Goal: Information Seeking & Learning: Check status

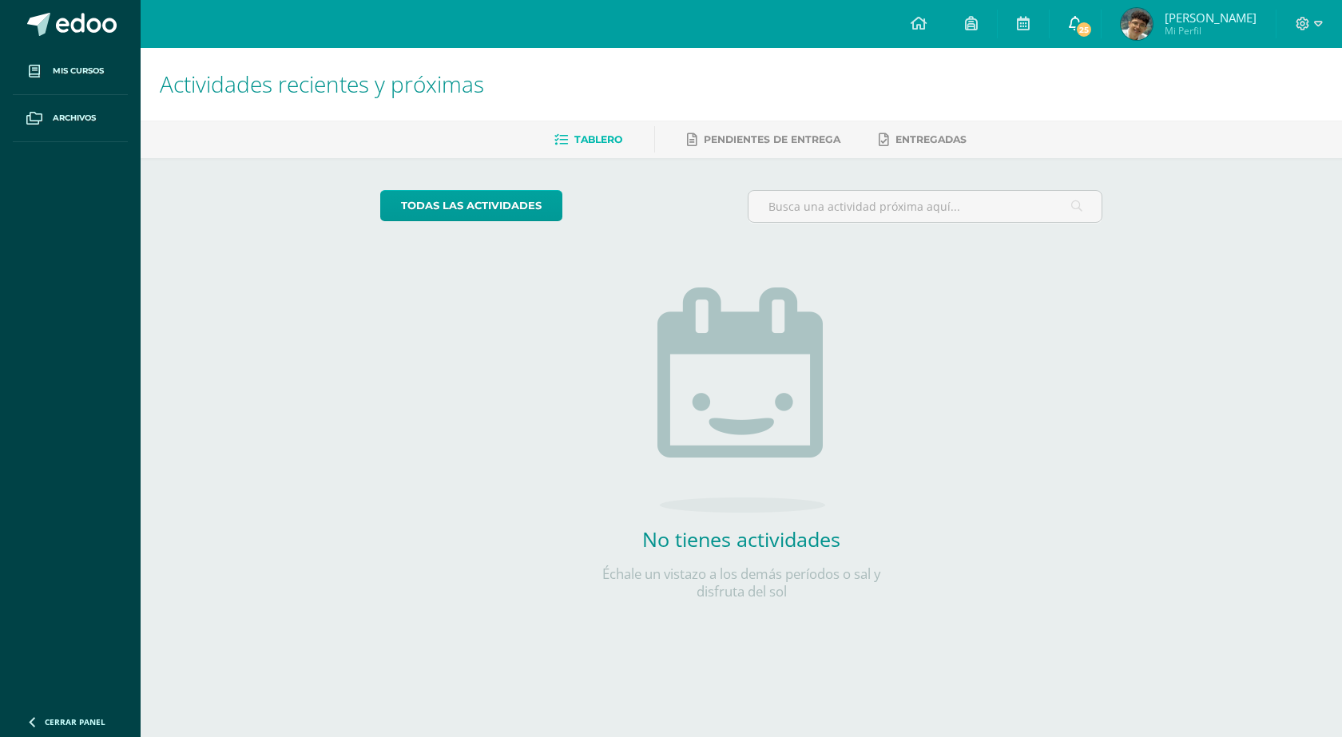
click at [1078, 20] on icon at bounding box center [1075, 23] width 13 height 14
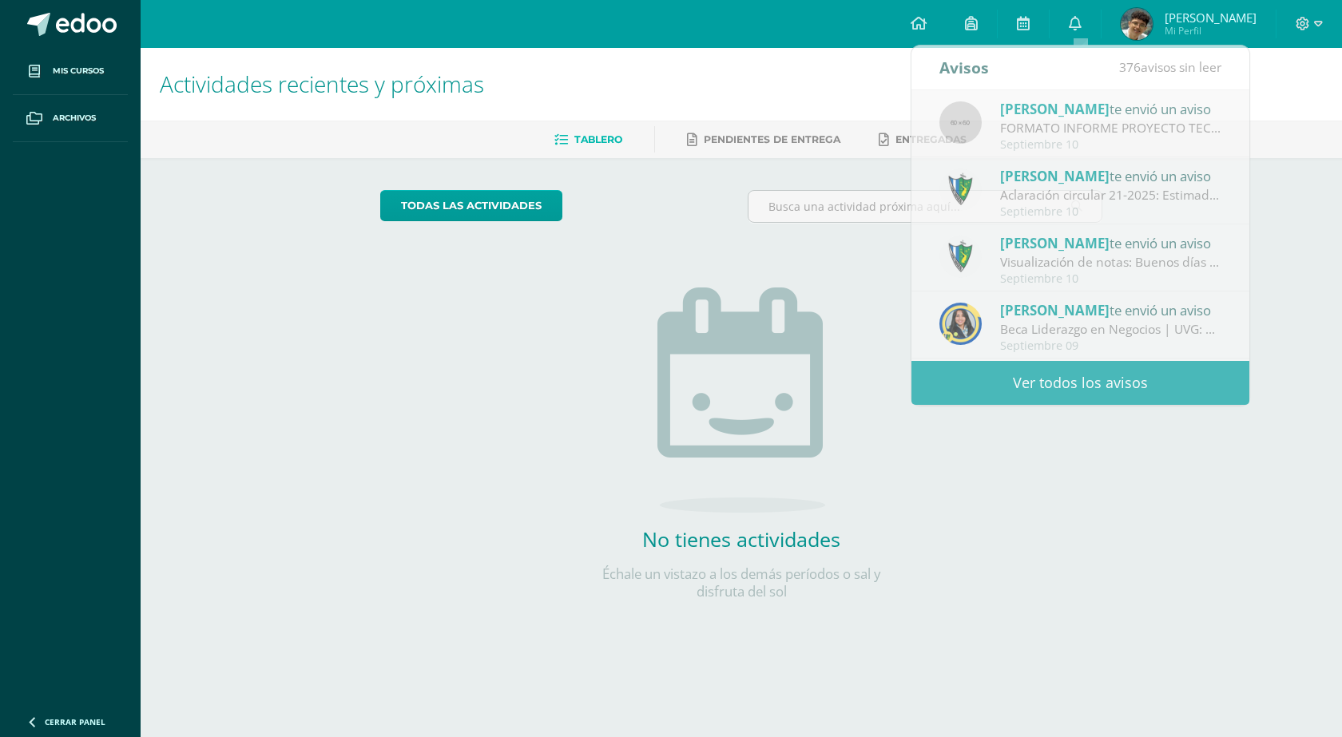
click at [1289, 139] on ul "Tablero Pendientes de entrega Entregadas" at bounding box center [760, 139] width 1201 height 26
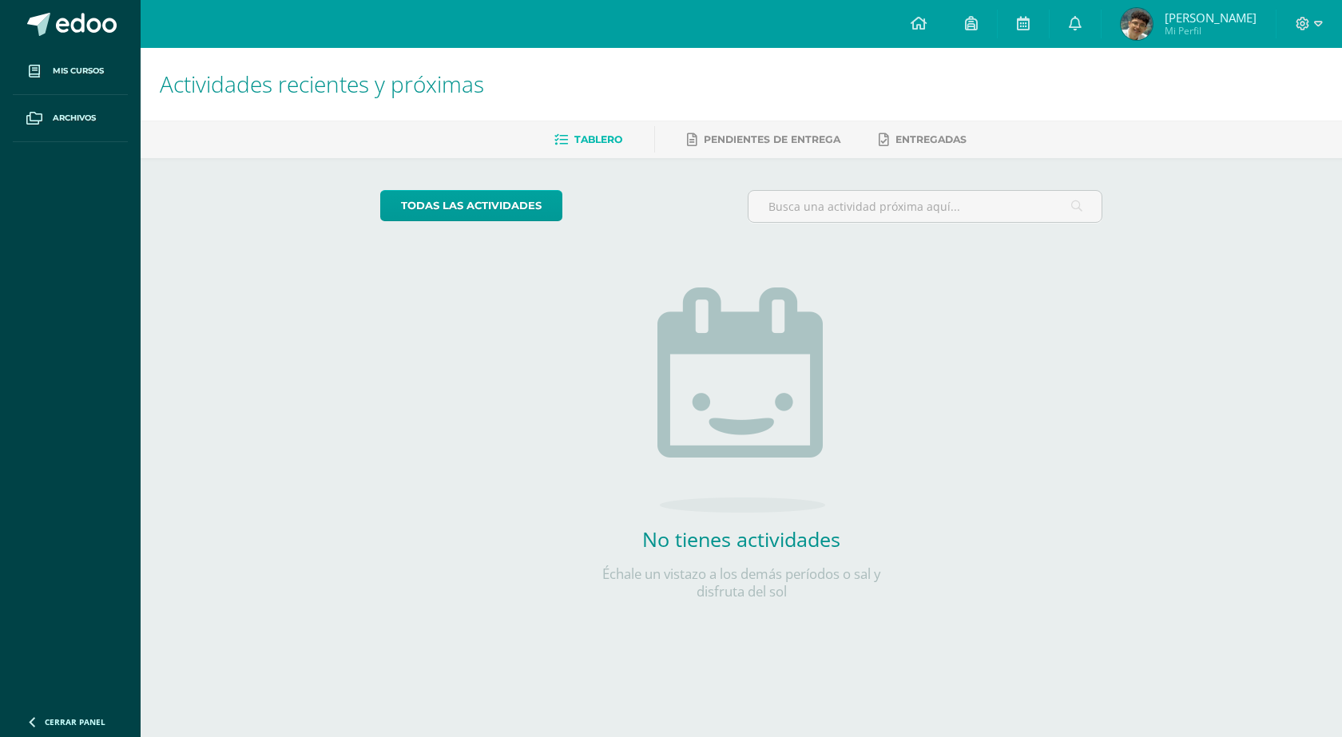
click at [1196, 22] on span "[PERSON_NAME]" at bounding box center [1211, 18] width 92 height 16
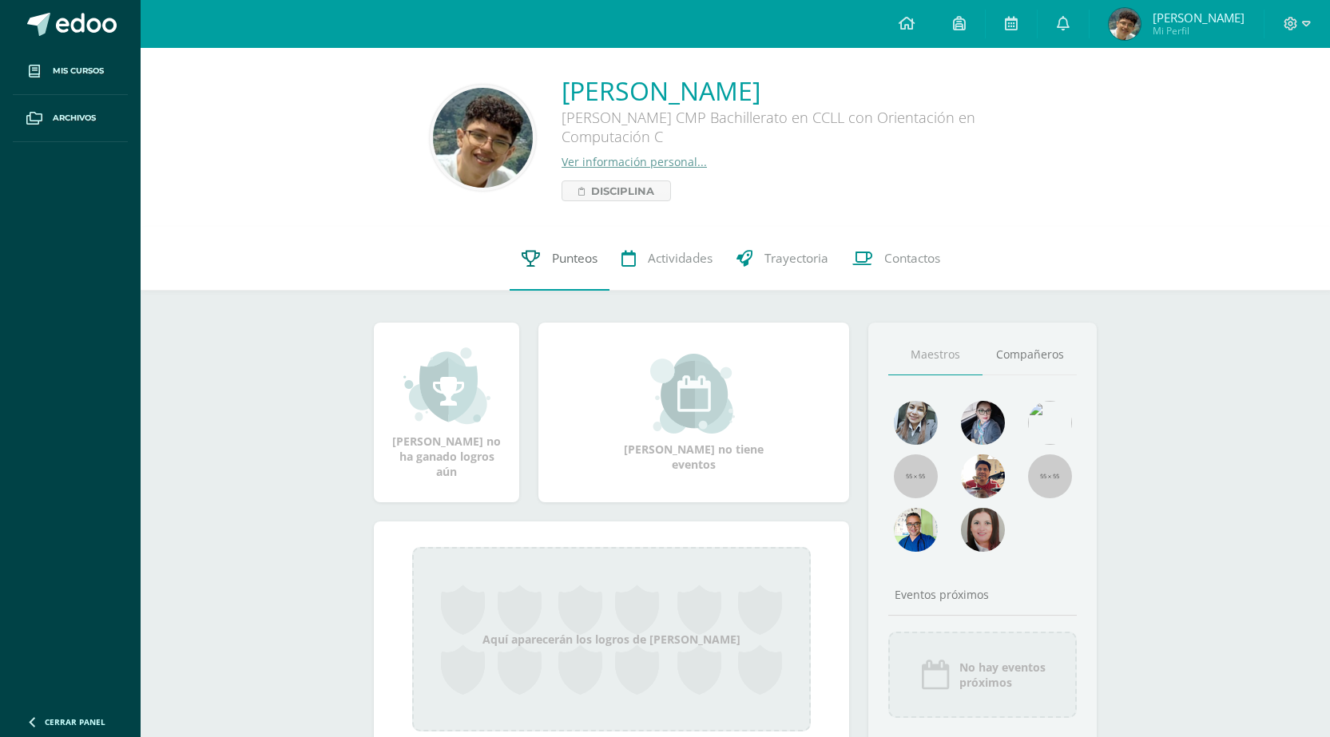
click at [591, 252] on span "Punteos" at bounding box center [575, 258] width 46 height 17
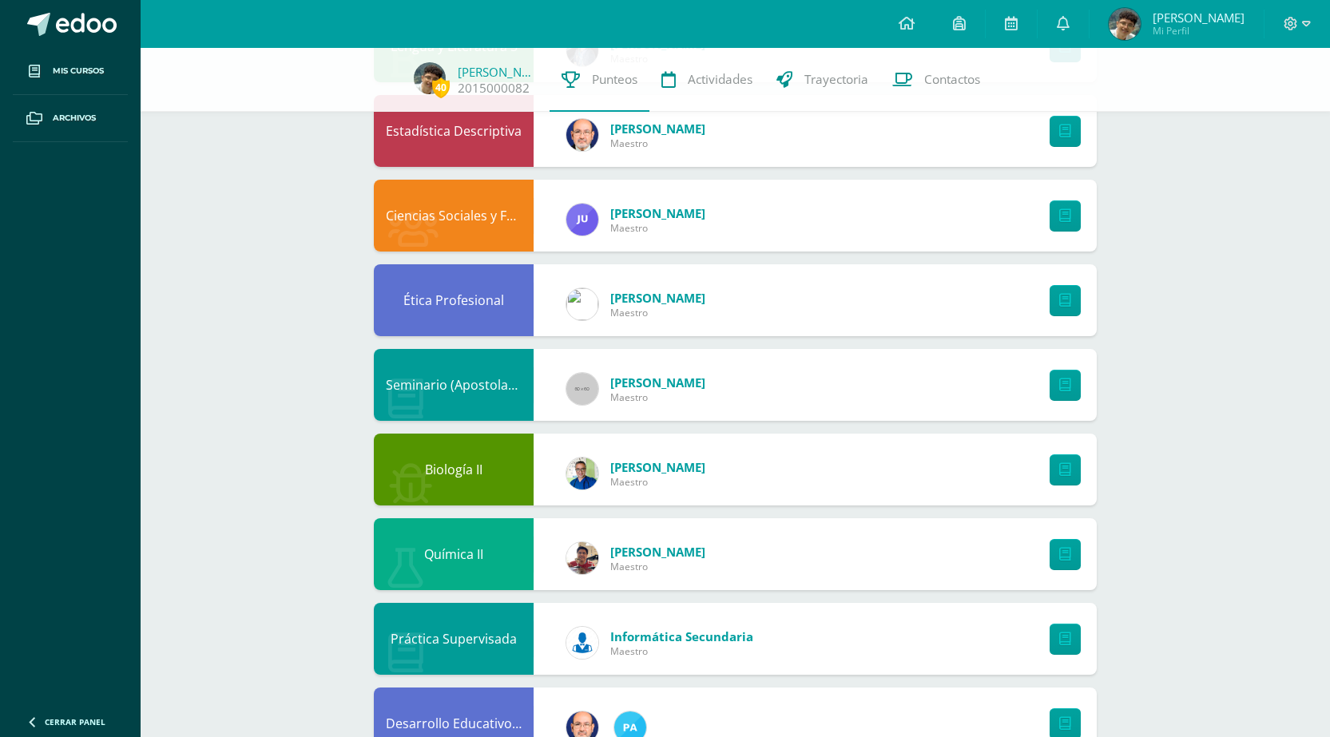
scroll to position [1142, 0]
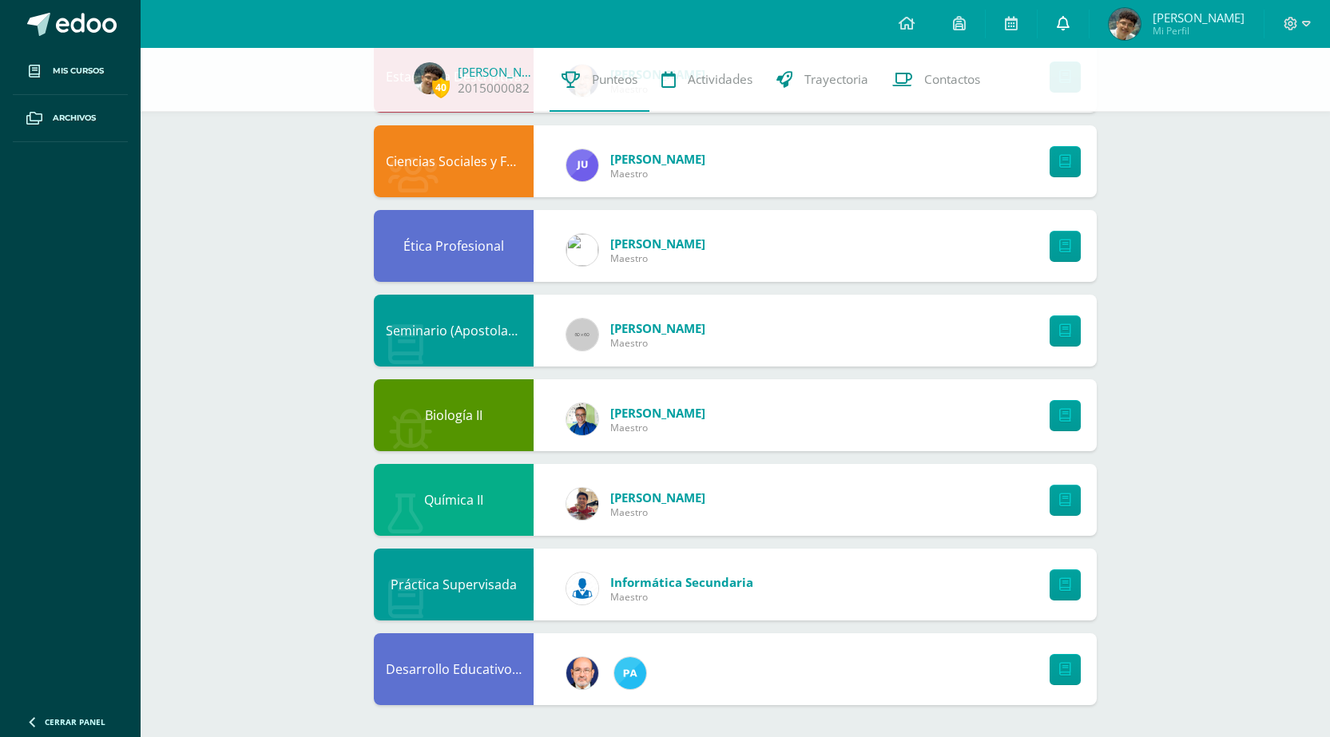
click at [1085, 26] on link at bounding box center [1063, 24] width 51 height 48
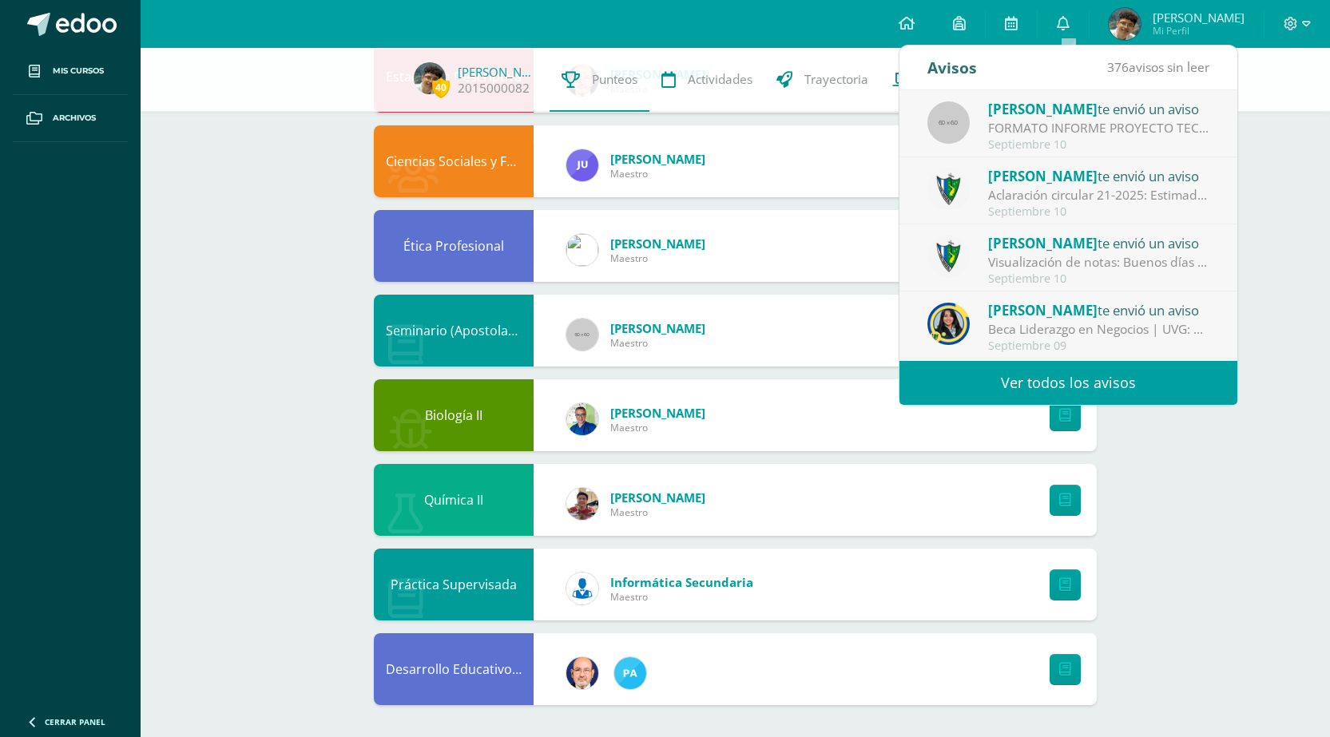
click at [1008, 373] on link "Ver todos los avisos" at bounding box center [1069, 383] width 338 height 44
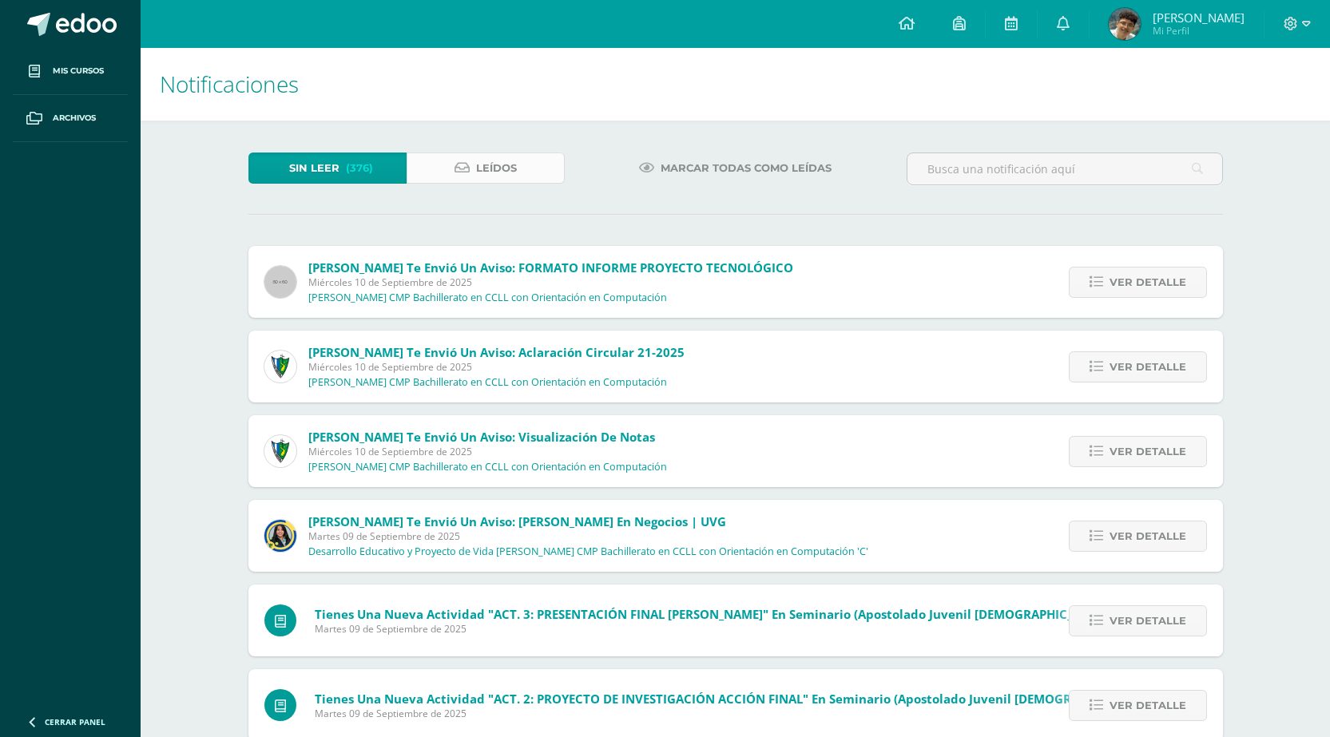
click at [504, 165] on span "Leídos" at bounding box center [496, 168] width 41 height 30
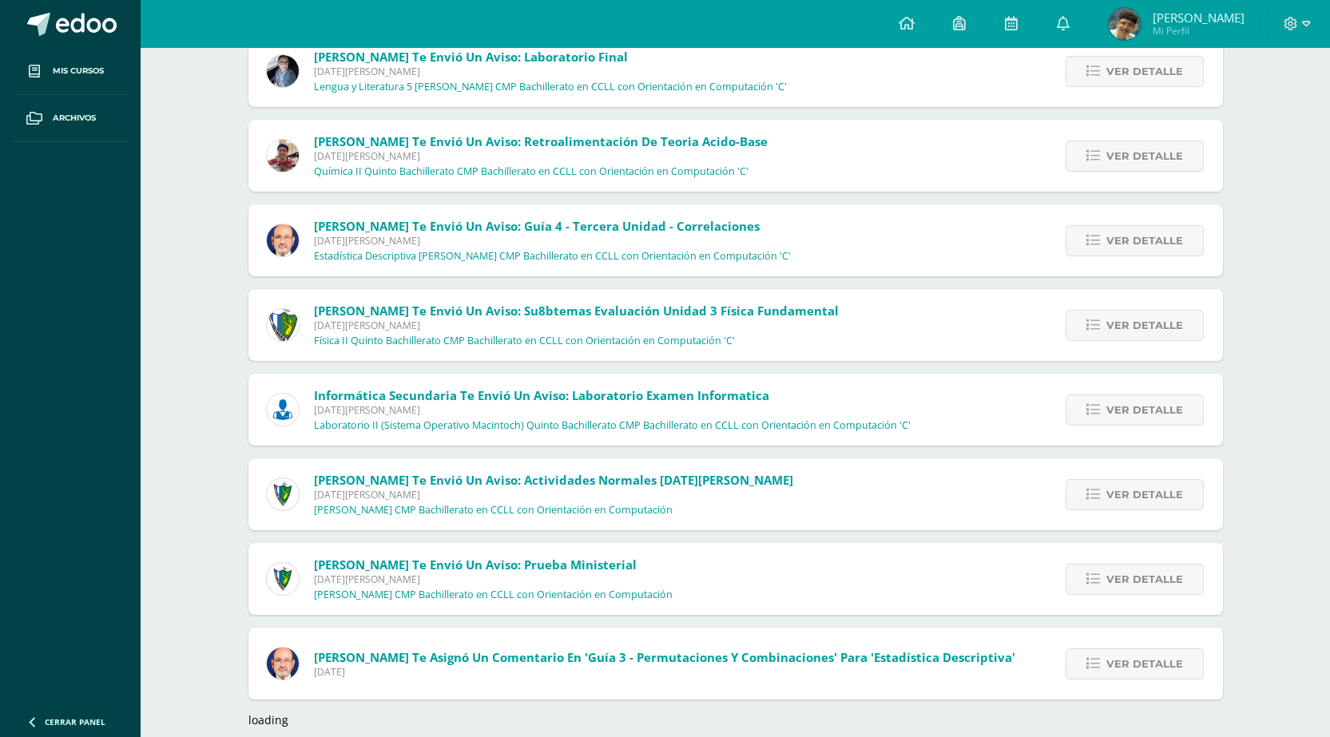
scroll to position [1249, 0]
